Goal: Task Accomplishment & Management: Manage account settings

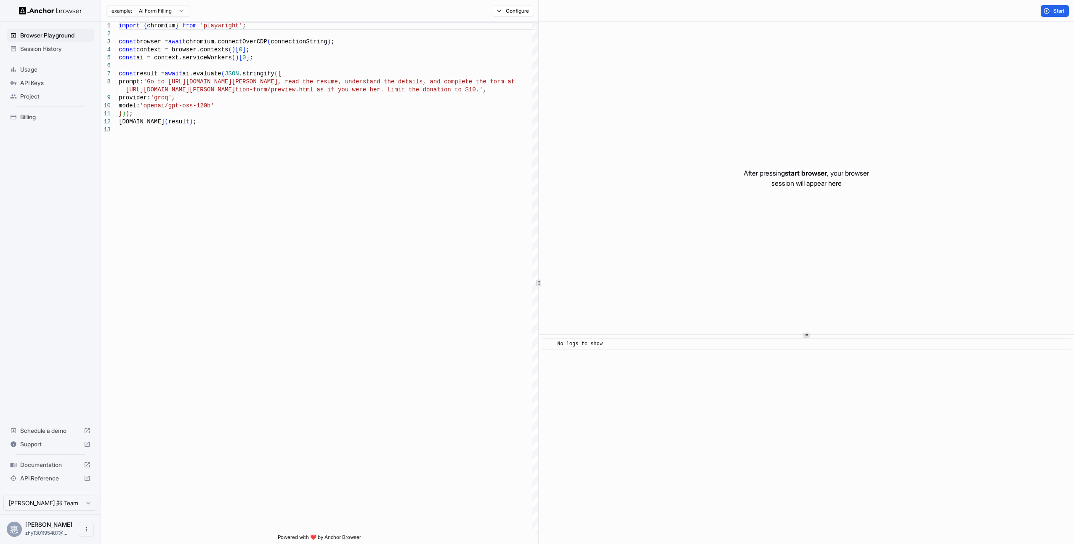
click at [55, 480] on span "API Reference" at bounding box center [50, 478] width 60 height 8
click at [41, 88] on div "API Keys" at bounding box center [50, 82] width 87 height 13
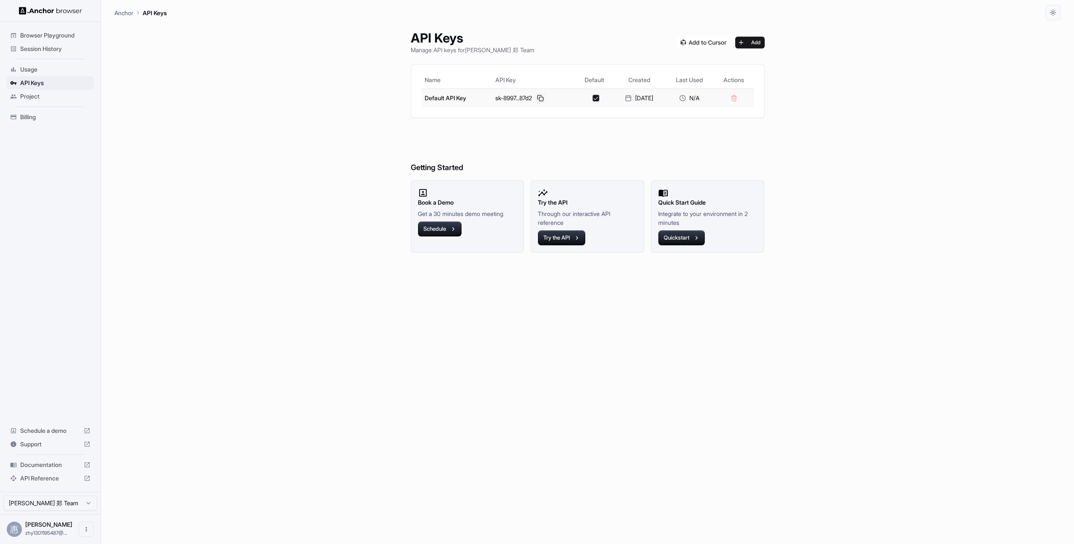
click at [536, 98] on button at bounding box center [541, 98] width 10 height 10
click at [536, 99] on button at bounding box center [541, 98] width 10 height 10
